Goal: Task Accomplishment & Management: Complete application form

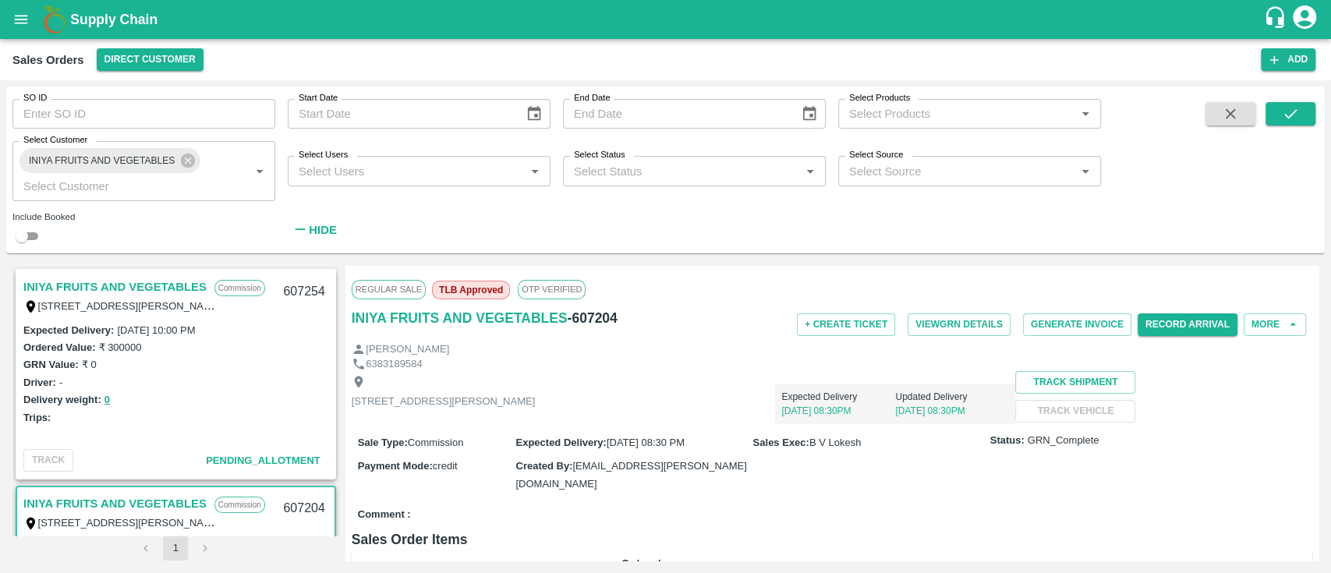
scroll to position [203, 0]
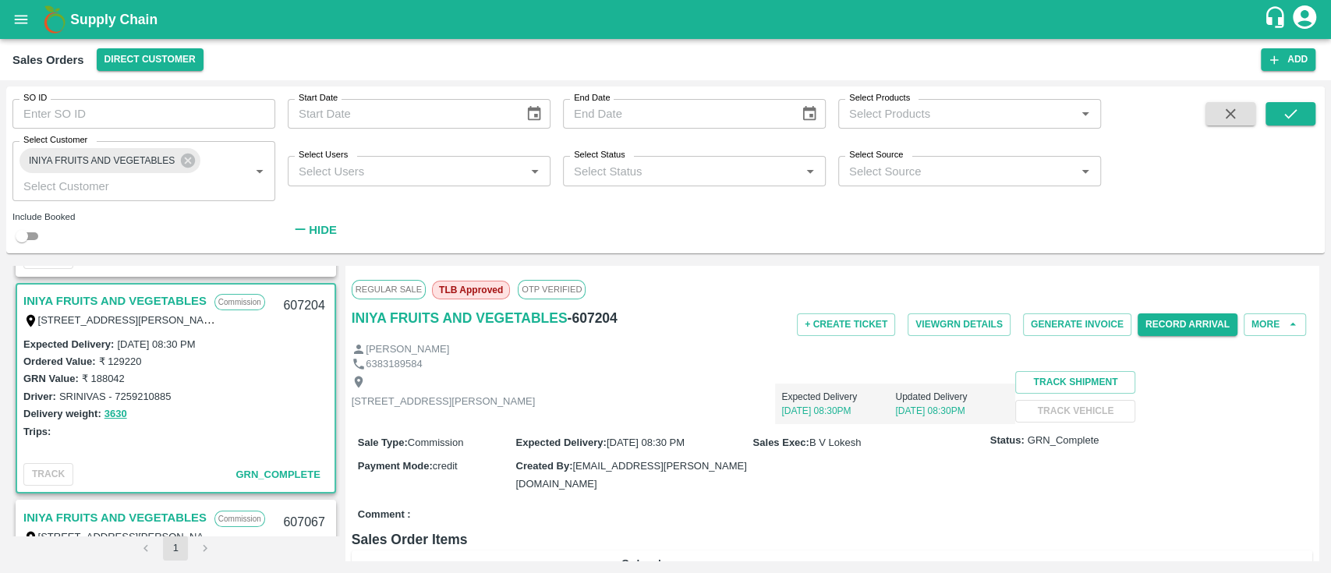
click at [691, 72] on div "Sales Orders Direct Customer Add" at bounding box center [665, 59] width 1331 height 41
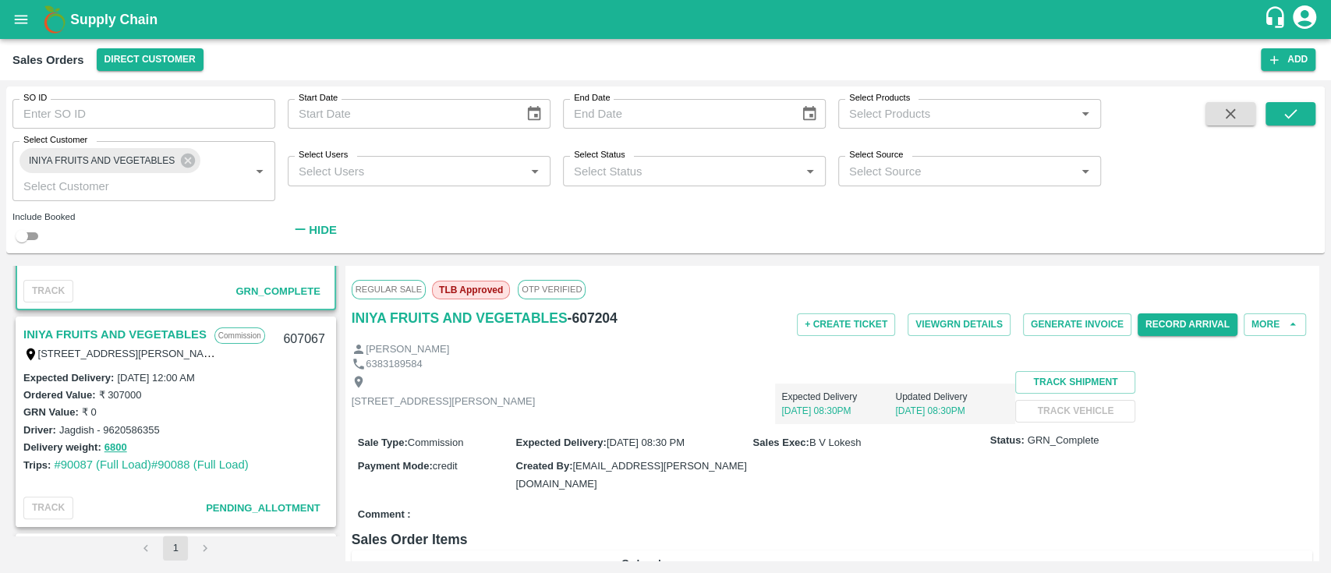
scroll to position [409, 0]
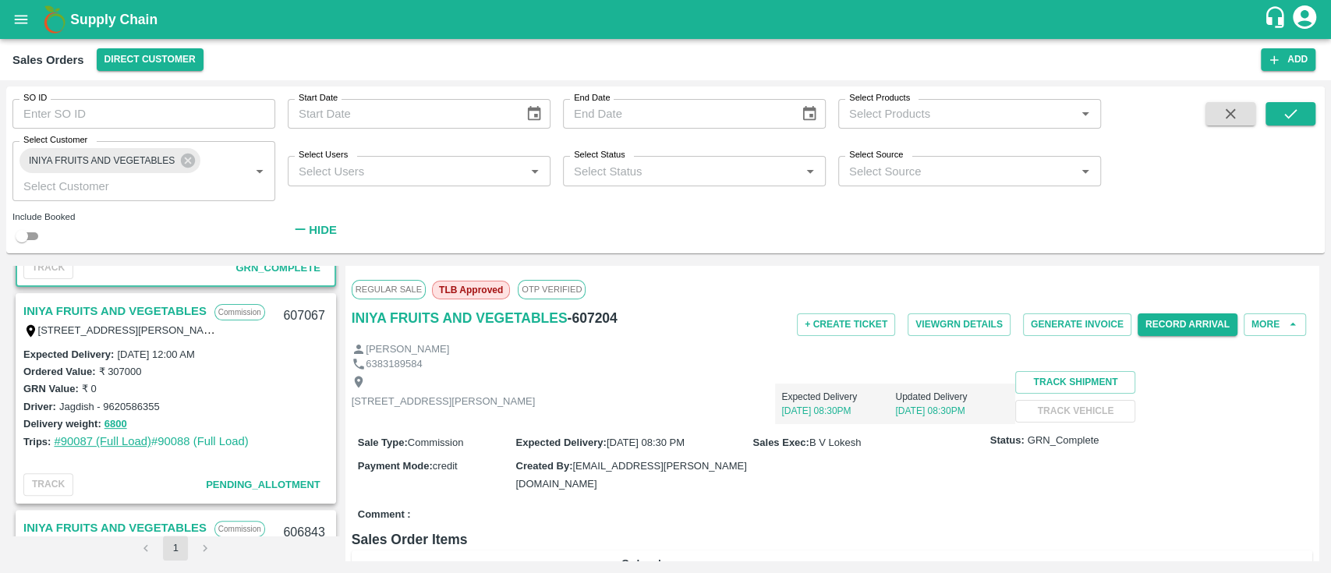
click at [87, 445] on link "#90087 (Full Load)" at bounding box center [102, 441] width 97 height 12
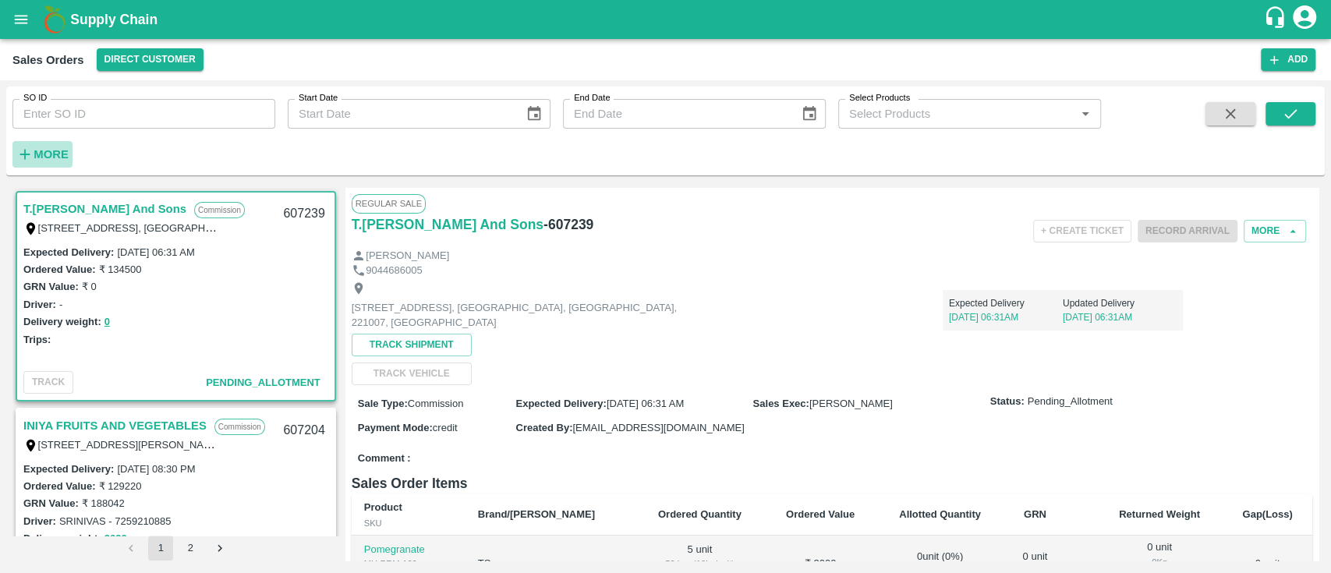
click at [61, 148] on strong "More" at bounding box center [51, 154] width 35 height 12
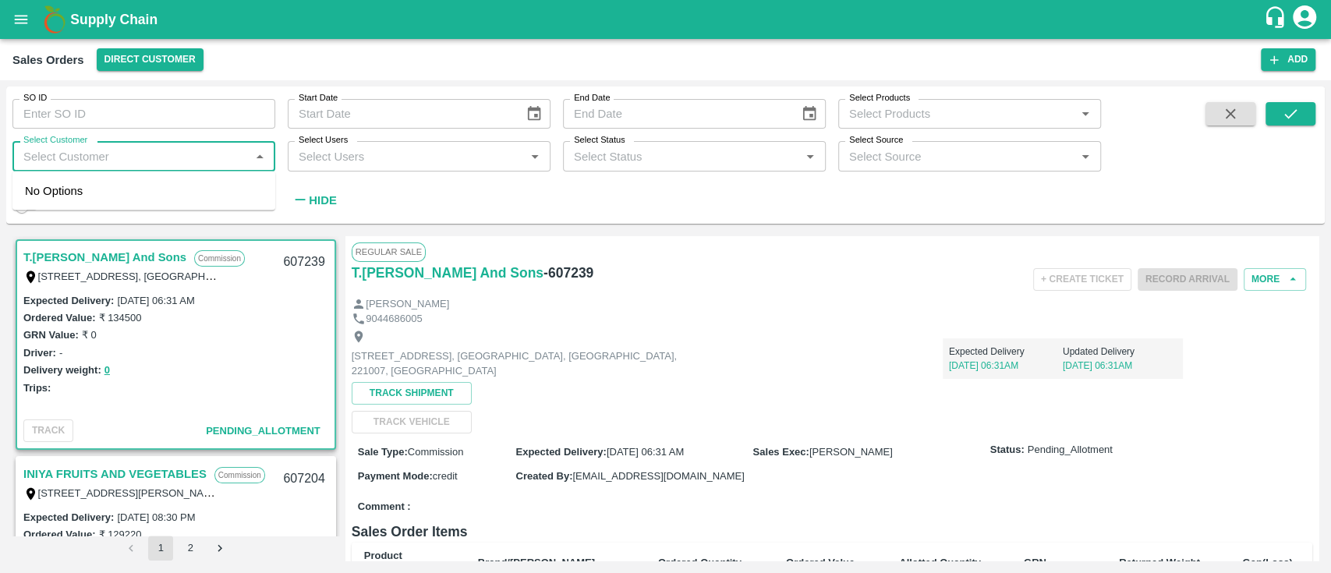
click at [61, 147] on input "Select Customer" at bounding box center [131, 156] width 228 height 20
type input "INIYA"
click at [69, 197] on div "INIYA FRUITS AND VEGETABLES" at bounding box center [151, 198] width 179 height 17
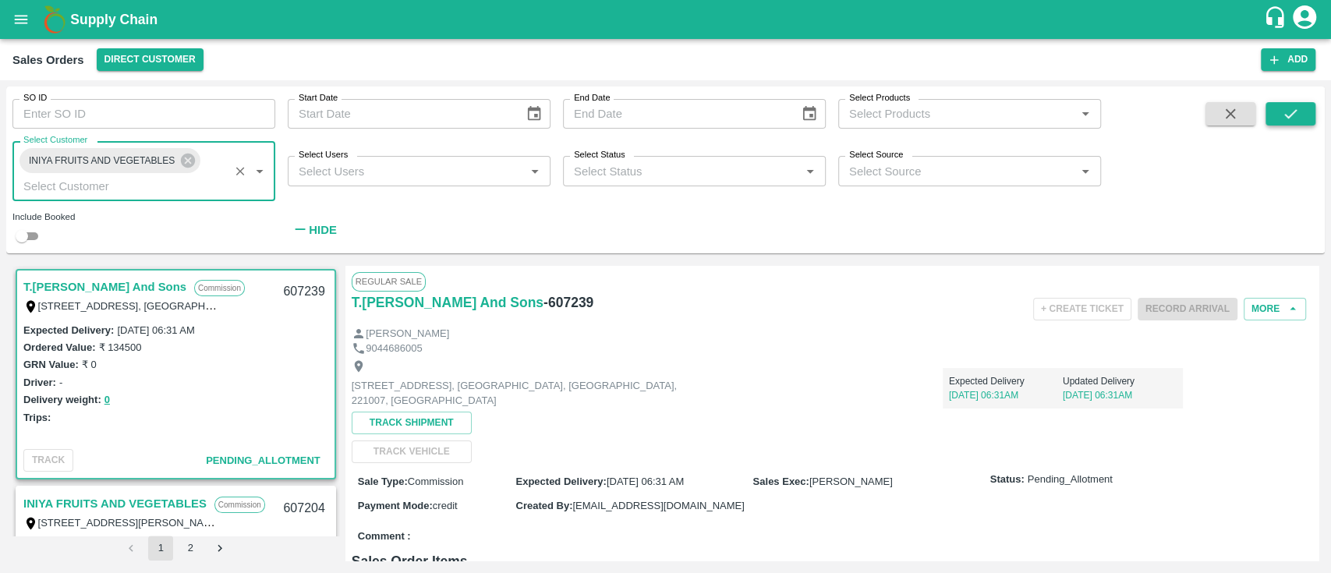
click at [1295, 104] on button "submit" at bounding box center [1291, 113] width 50 height 23
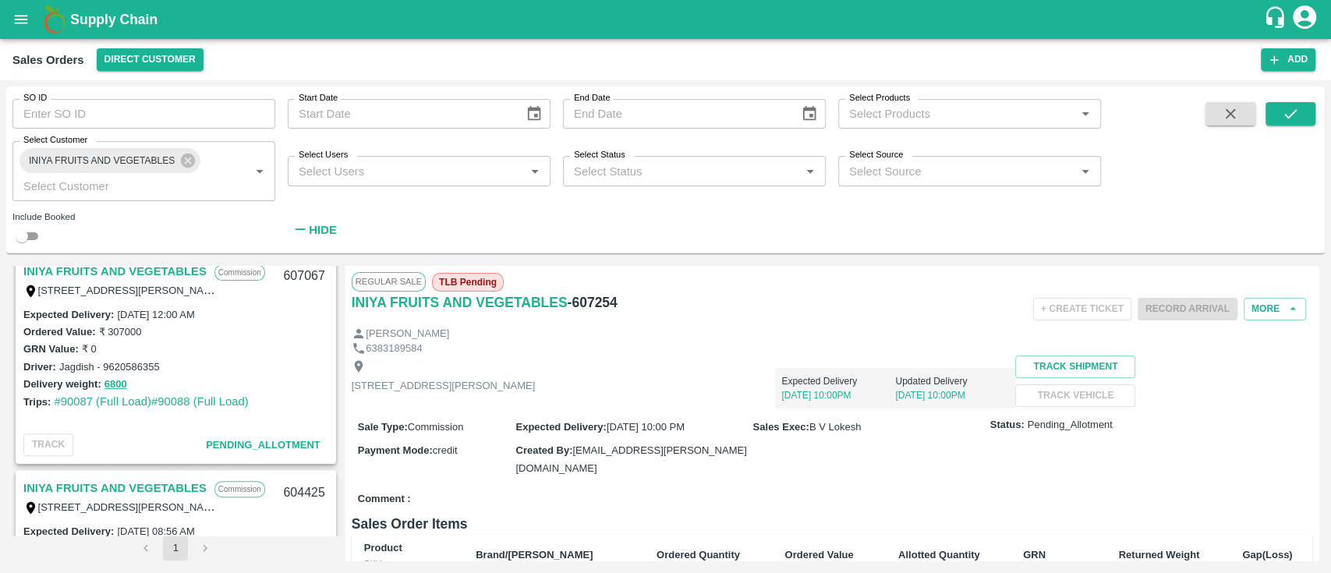
scroll to position [386, 0]
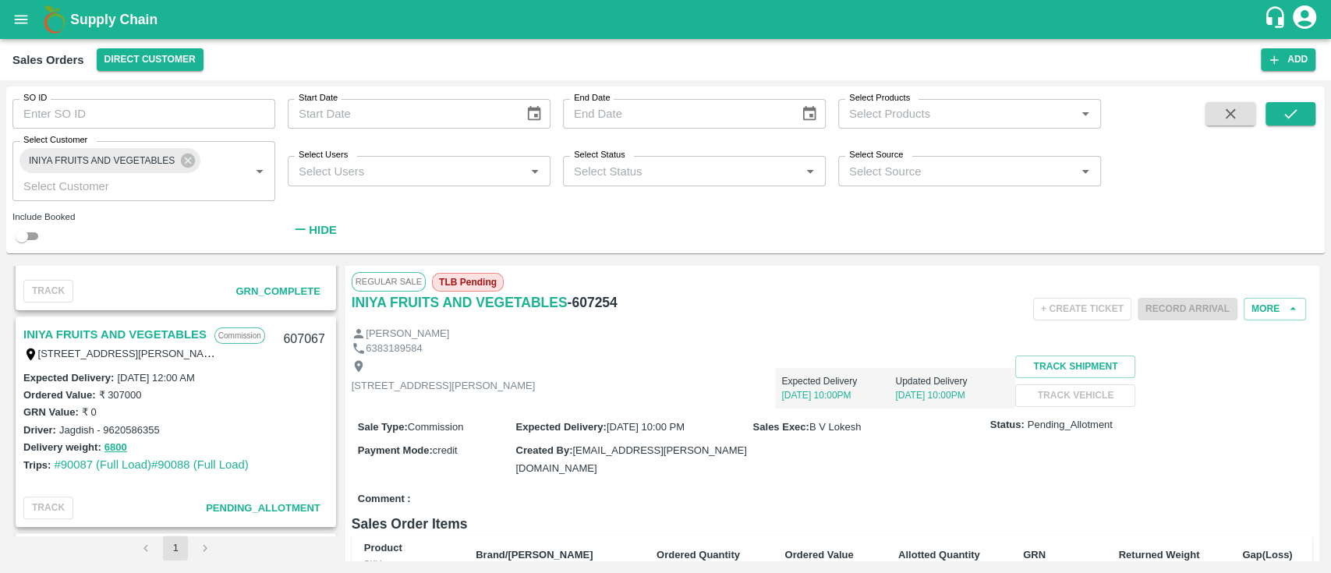
click at [1004, 201] on div "SO ID SO ID Start Date Start Date End Date End Date Select Products Select Prod…" at bounding box center [550, 166] width 1101 height 159
click at [884, 232] on div "SO ID SO ID Start Date Start Date End Date End Date Select Products Select Prod…" at bounding box center [550, 166] width 1101 height 159
